Goal: Transaction & Acquisition: Purchase product/service

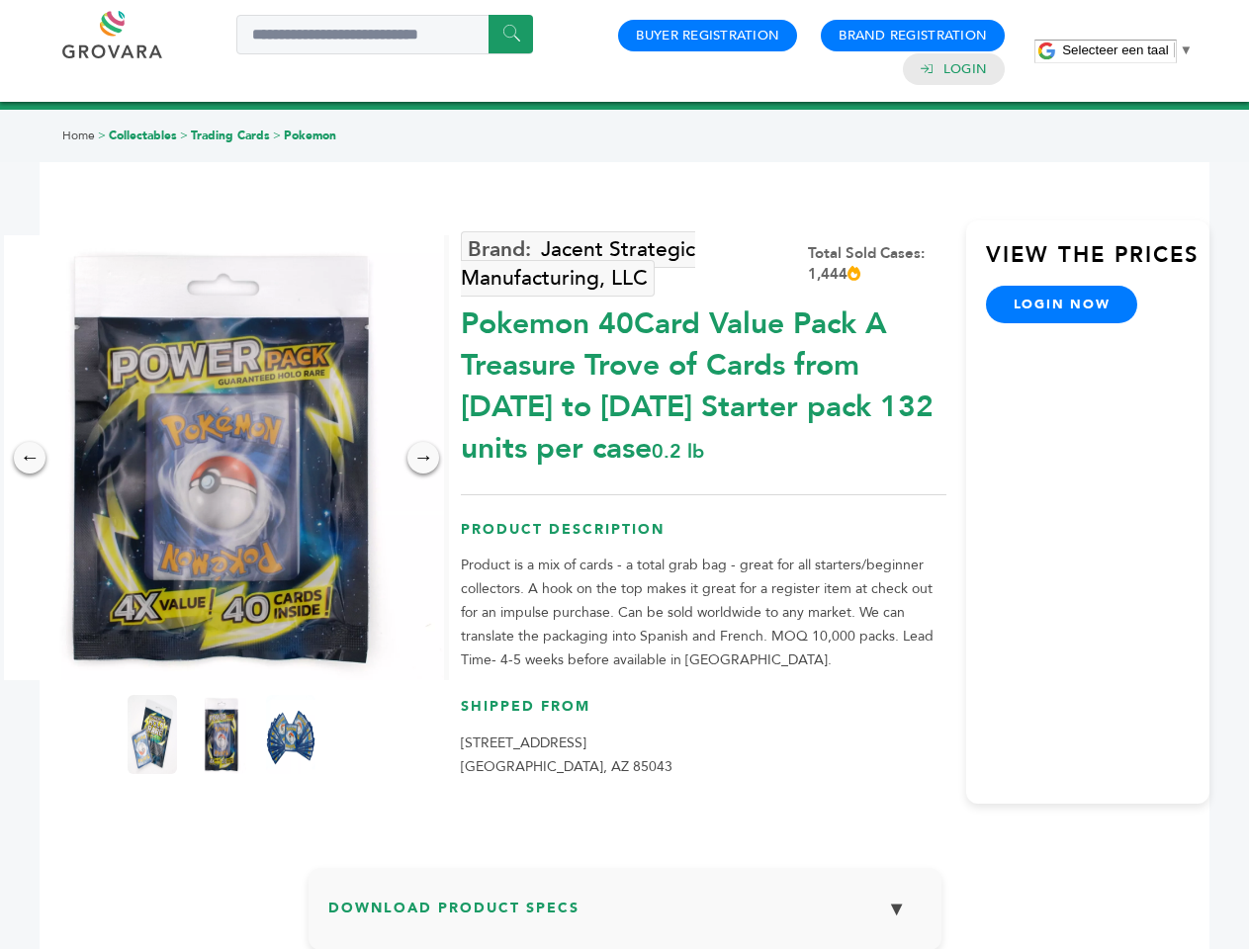
click at [1127, 49] on span "Selecteer een taal" at bounding box center [1115, 50] width 106 height 15
click at [222, 458] on img at bounding box center [221, 457] width 445 height 445
click at [0, 0] on div "×" at bounding box center [0, 0] width 0 height 0
click at [423, 458] on div "→" at bounding box center [423, 458] width 32 height 32
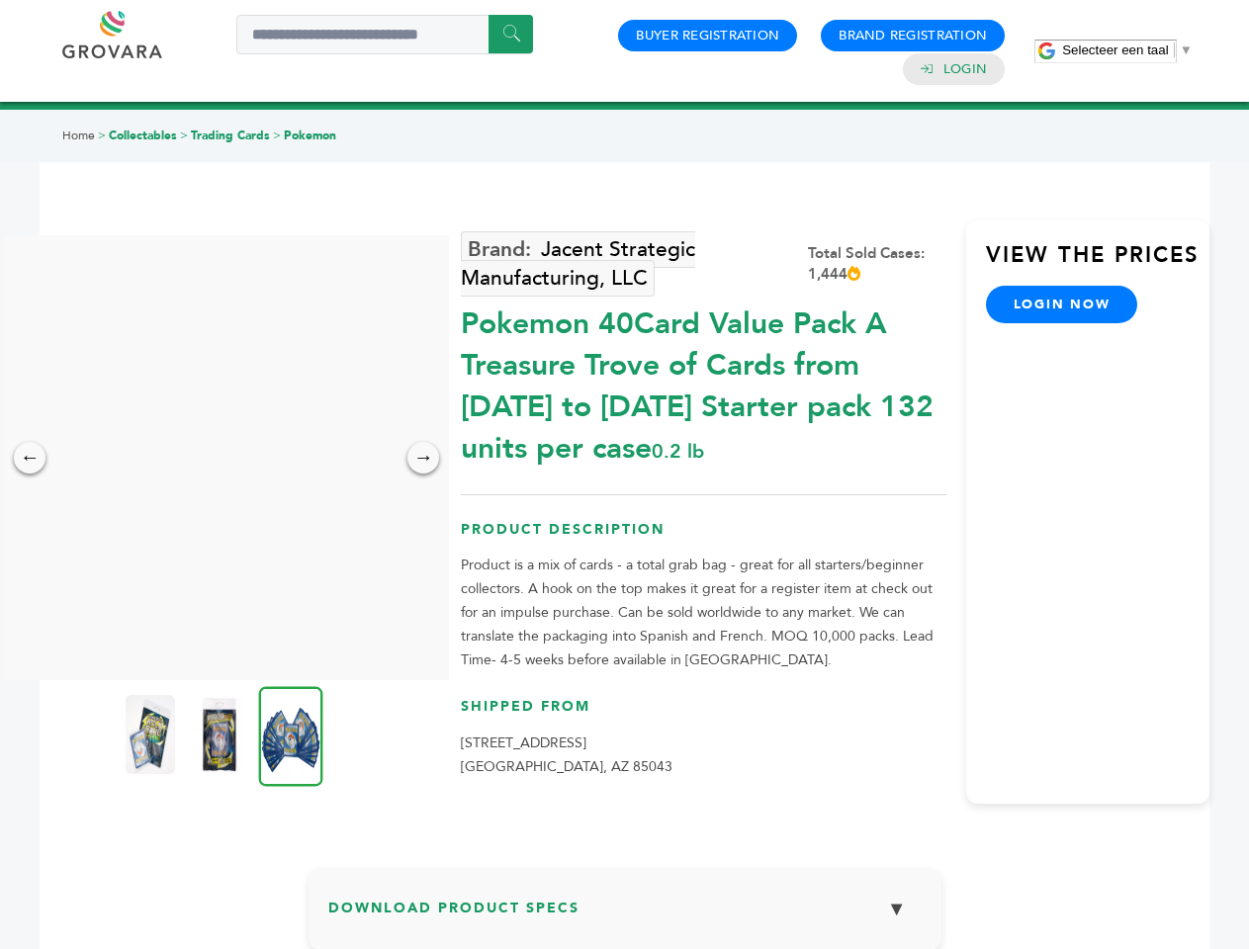
click at [152, 735] on img at bounding box center [150, 734] width 49 height 79
click at [0, 0] on div "×" at bounding box center [0, 0] width 0 height 0
click at [291, 735] on img at bounding box center [291, 736] width 64 height 100
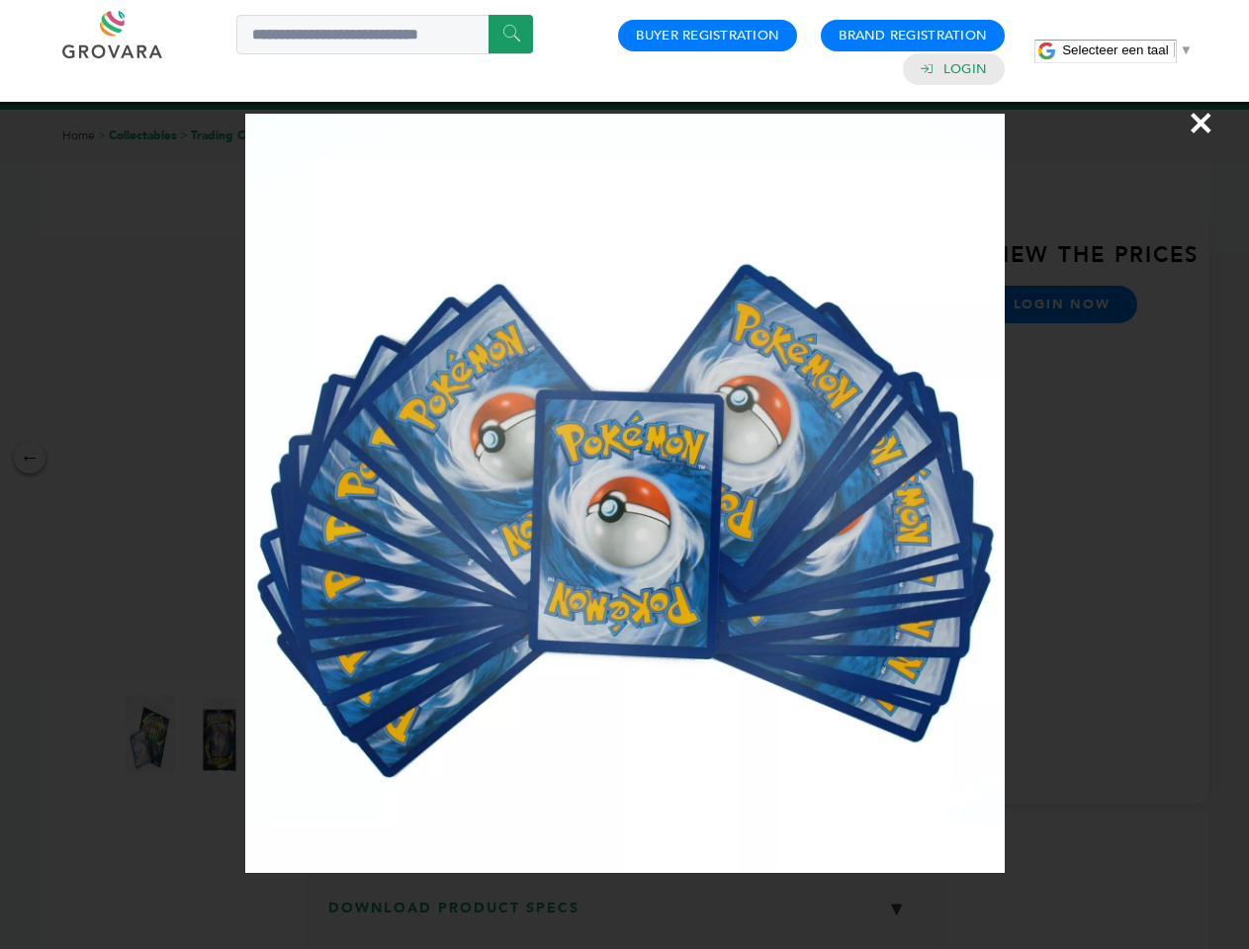
click at [625, 917] on div "×" at bounding box center [624, 474] width 1249 height 949
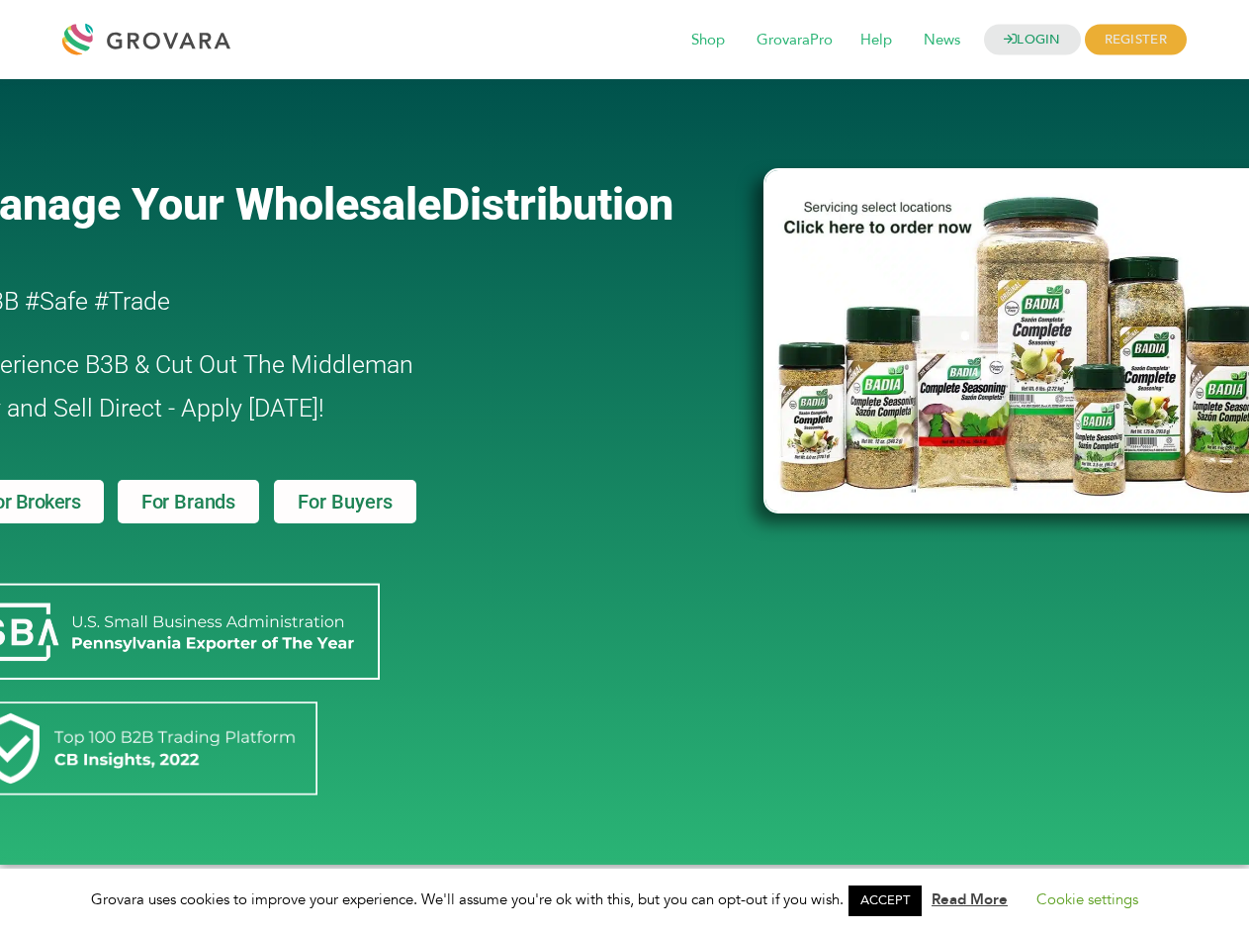
click at [891, 900] on link "ACCEPT" at bounding box center [884, 900] width 73 height 31
